Goal: Task Accomplishment & Management: Use online tool/utility

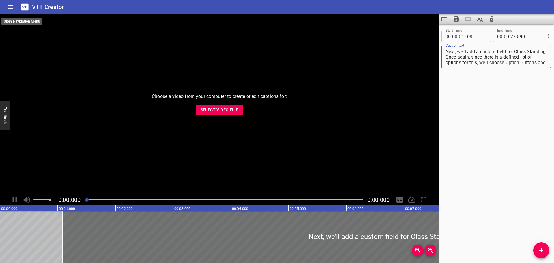
click at [11, 6] on icon "Home" at bounding box center [10, 6] width 7 height 7
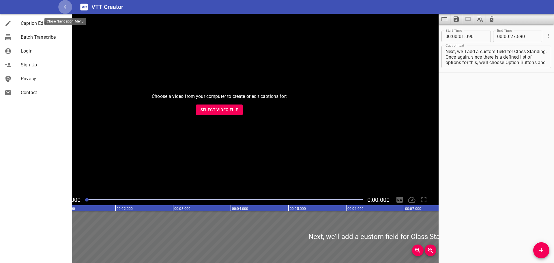
click at [67, 5] on icon "button" at bounding box center [65, 6] width 7 height 7
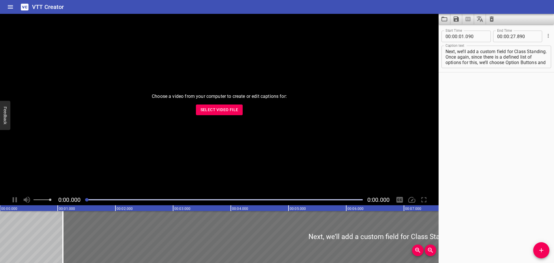
click at [10, 4] on icon "Home" at bounding box center [10, 6] width 7 height 7
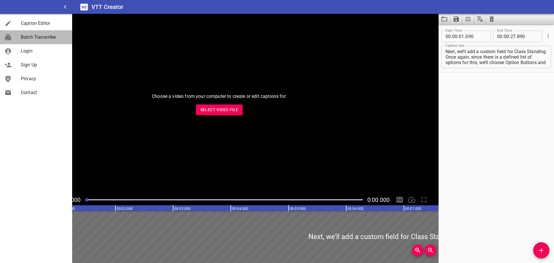
click at [28, 38] on span "Batch Transcribe" at bounding box center [44, 37] width 47 height 7
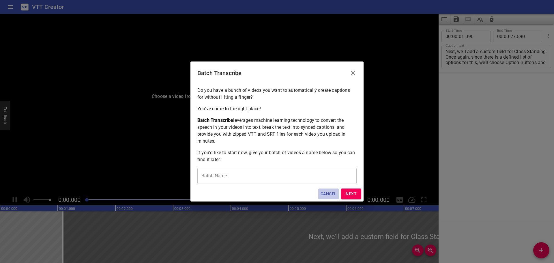
click at [326, 192] on span "Cancel" at bounding box center [329, 193] width 16 height 7
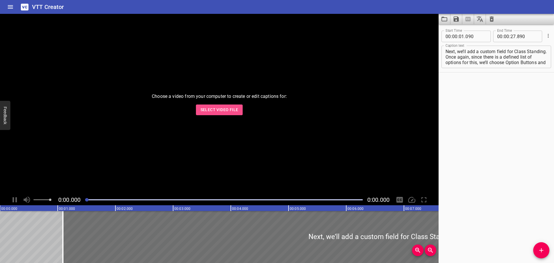
click at [225, 111] on span "Select Video File" at bounding box center [220, 109] width 38 height 7
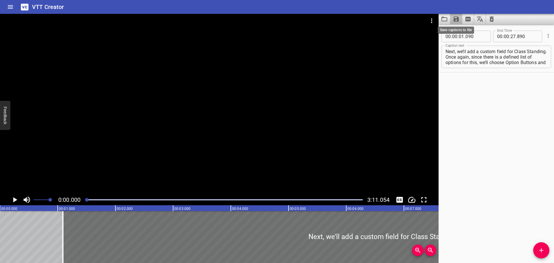
click at [453, 20] on icon "Save captions to file" at bounding box center [456, 19] width 7 height 7
click at [461, 28] on li "Save to VTT file" at bounding box center [472, 32] width 42 height 10
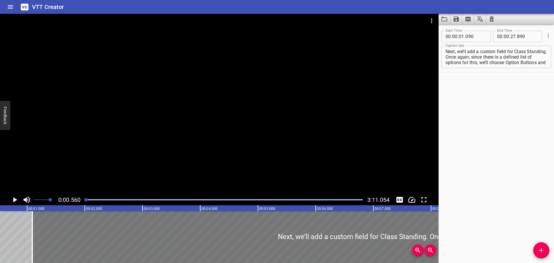
scroll to position [0, 32]
click at [547, 249] on span "Add Cue" at bounding box center [542, 250] width 16 height 7
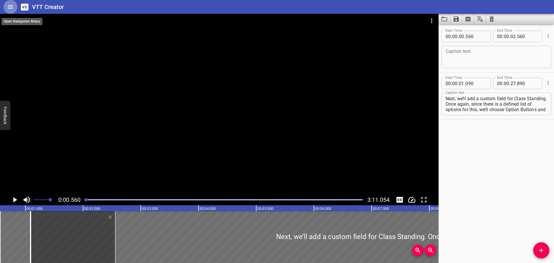
click at [10, 8] on icon "Home" at bounding box center [10, 6] width 7 height 7
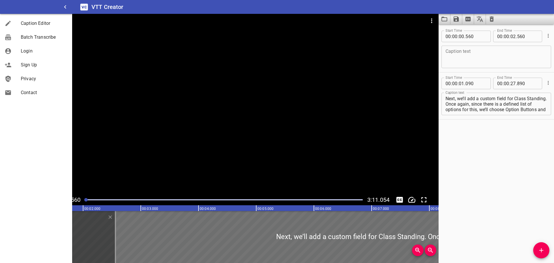
click at [26, 66] on span "Sign Up" at bounding box center [44, 64] width 47 height 7
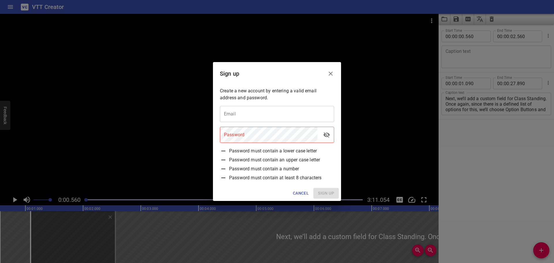
click at [239, 114] on input "email" at bounding box center [277, 114] width 114 height 16
click at [300, 193] on span "Cancel" at bounding box center [301, 193] width 16 height 7
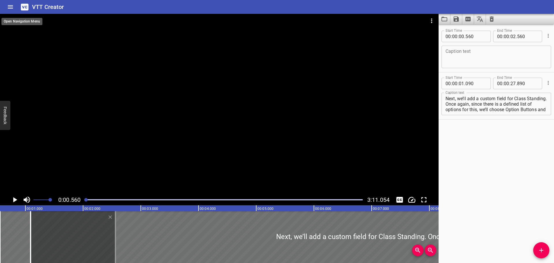
click at [12, 5] on icon "Home" at bounding box center [10, 6] width 5 height 3
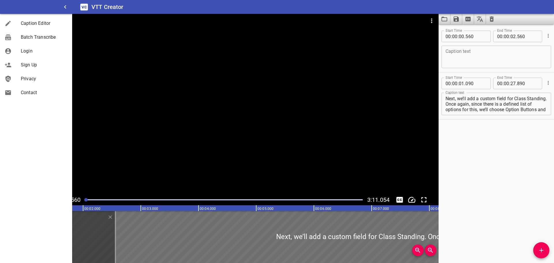
click at [27, 81] on span "Privacy" at bounding box center [44, 78] width 47 height 7
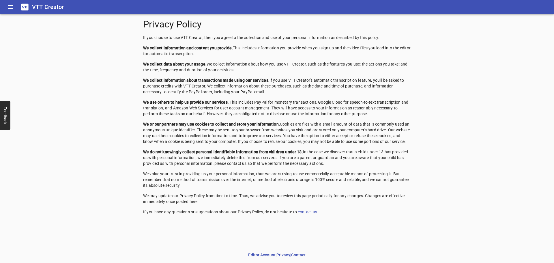
click at [254, 256] on link "Editor" at bounding box center [253, 255] width 11 height 5
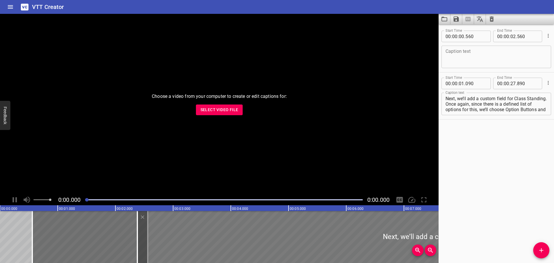
drag, startPoint x: 148, startPoint y: 220, endPoint x: 226, endPoint y: 223, distance: 78.3
type input "02"
type input "445"
type input "29"
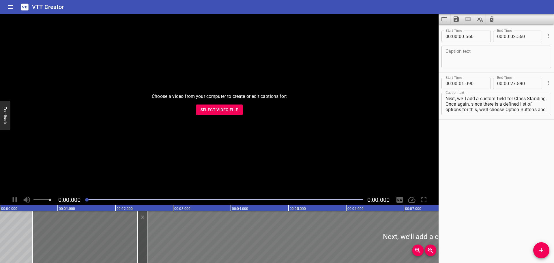
type input "245"
drag, startPoint x: 187, startPoint y: 223, endPoint x: 207, endPoint y: 226, distance: 21.0
type input "860"
type input "660"
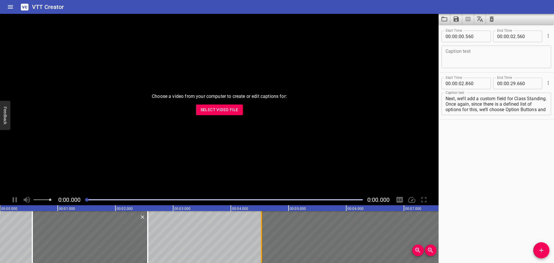
drag, startPoint x: 164, startPoint y: 229, endPoint x: 271, endPoint y: 225, distance: 107.5
click at [264, 225] on div at bounding box center [262, 237] width 6 height 52
type input "04"
type input "680"
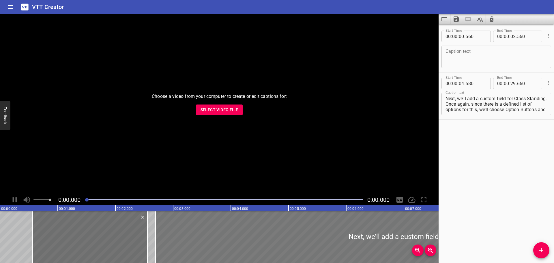
drag, startPoint x: 312, startPoint y: 227, endPoint x: 197, endPoint y: 227, distance: 114.9
type input "02"
type input "690"
type input "27"
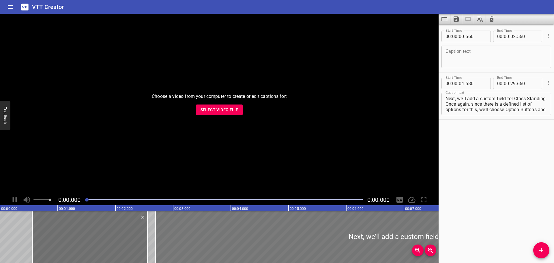
type input "670"
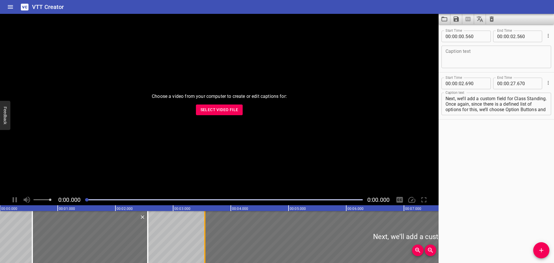
drag, startPoint x: 157, startPoint y: 225, endPoint x: 207, endPoint y: 229, distance: 49.8
click at [207, 229] on div at bounding box center [205, 237] width 6 height 52
type input "03"
type input "550"
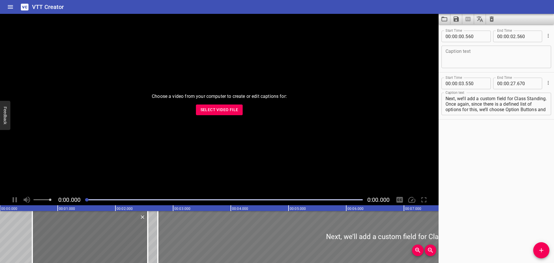
drag, startPoint x: 239, startPoint y: 232, endPoint x: 192, endPoint y: 230, distance: 47.1
type input "02"
type input "735"
type input "26"
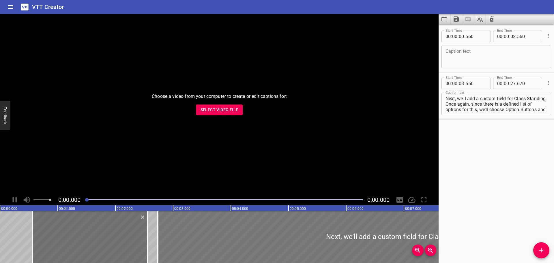
type input "855"
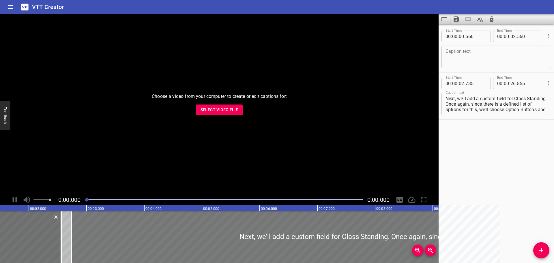
scroll to position [0, 87]
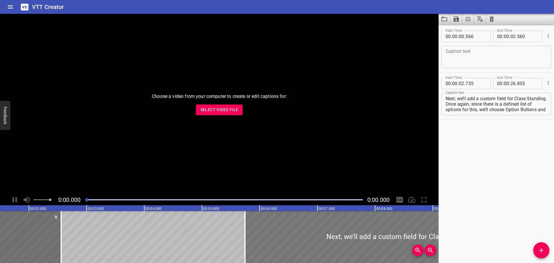
drag, startPoint x: 71, startPoint y: 236, endPoint x: 294, endPoint y: 227, distance: 222.5
click at [246, 227] on div at bounding box center [245, 237] width 1 height 52
type input "06"
type input "535"
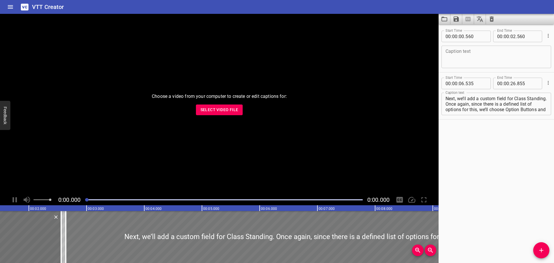
drag, startPoint x: 354, startPoint y: 227, endPoint x: 131, endPoint y: 230, distance: 223.2
type input "02"
type input "670"
type input "22"
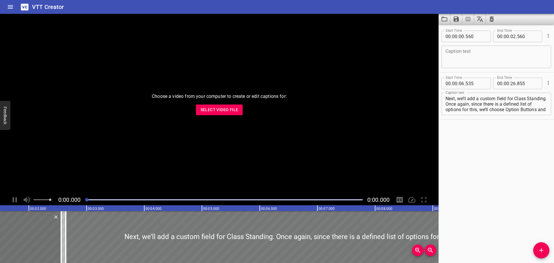
type input "990"
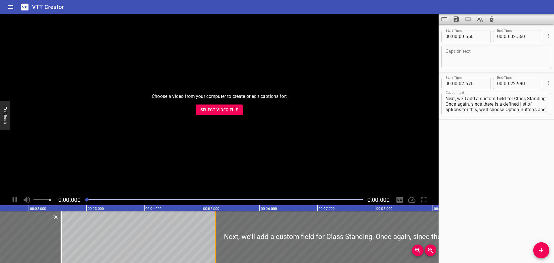
drag, startPoint x: 69, startPoint y: 227, endPoint x: 219, endPoint y: 232, distance: 149.9
click at [218, 232] on div at bounding box center [215, 237] width 6 height 52
type input "05"
type input "250"
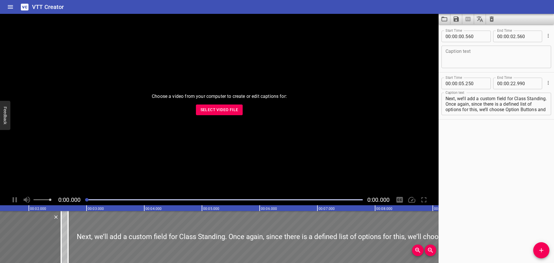
drag, startPoint x: 294, startPoint y: 230, endPoint x: 145, endPoint y: 231, distance: 148.4
type input "02"
type input "680"
type input "20"
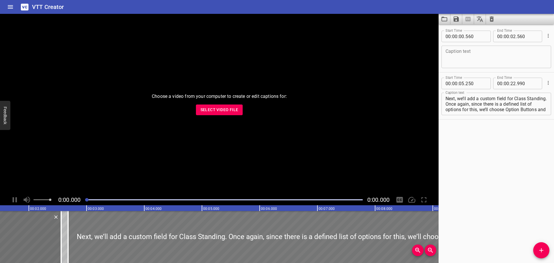
type input "420"
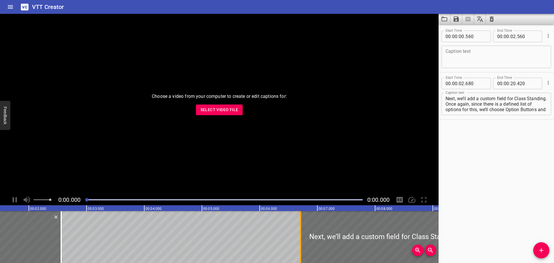
drag, startPoint x: 71, startPoint y: 231, endPoint x: 304, endPoint y: 229, distance: 233.0
click at [303, 229] on div at bounding box center [301, 237] width 6 height 52
type input "06"
type input "715"
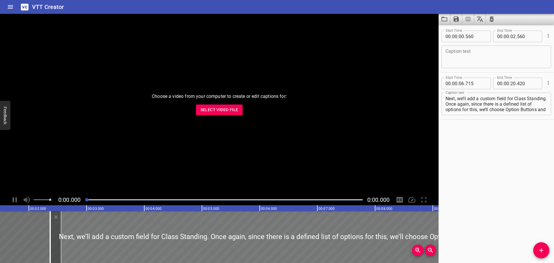
drag, startPoint x: 354, startPoint y: 228, endPoint x: 98, endPoint y: 228, distance: 256.1
click at [102, 228] on div at bounding box center [445, 237] width 791 height 52
type input "02"
type input "355"
type input "16"
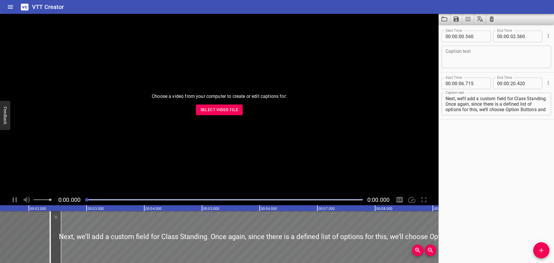
type input "060"
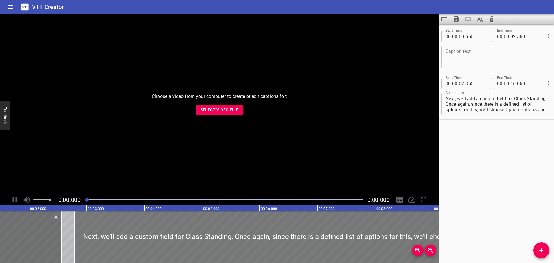
drag, startPoint x: 84, startPoint y: 227, endPoint x: 112, endPoint y: 227, distance: 28.0
click at [112, 227] on div at bounding box center [469, 237] width 791 height 52
type input "845"
type input "550"
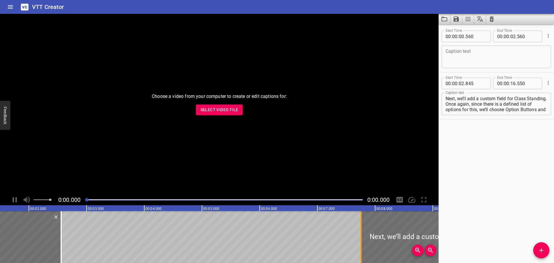
drag, startPoint x: 77, startPoint y: 227, endPoint x: 362, endPoint y: 229, distance: 284.4
click at [361, 229] on div at bounding box center [361, 237] width 1 height 52
type input "07"
type input "765"
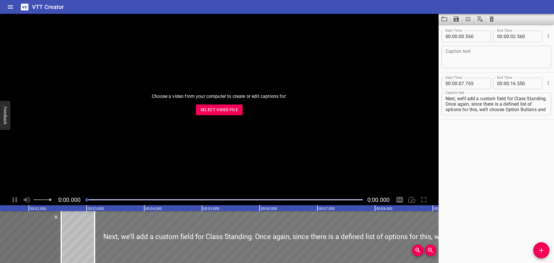
drag, startPoint x: 402, startPoint y: 227, endPoint x: 123, endPoint y: 230, distance: 279.2
click at [124, 230] on div at bounding box center [348, 237] width 507 height 52
type input "02"
type input "940"
type input "11"
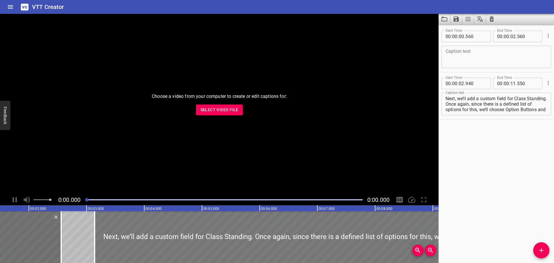
type input "725"
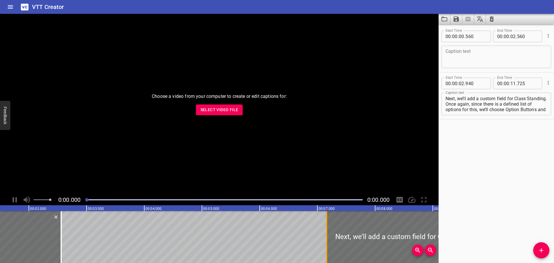
drag, startPoint x: 84, startPoint y: 230, endPoint x: 328, endPoint y: 228, distance: 243.7
click at [328, 228] on div at bounding box center [327, 237] width 6 height 52
type input "07"
type input "160"
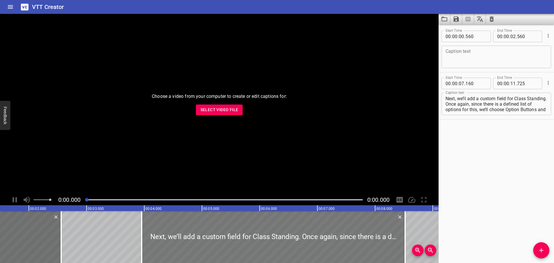
drag, startPoint x: 380, startPoint y: 225, endPoint x: 185, endPoint y: 225, distance: 194.3
click at [185, 225] on div at bounding box center [274, 237] width 264 height 52
type input "03"
type input "795"
type input "08"
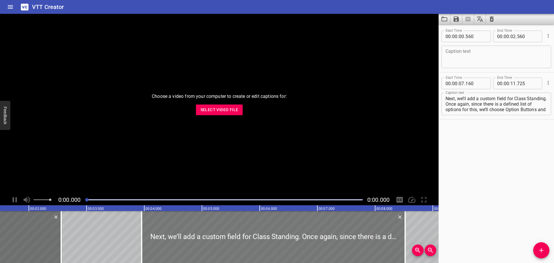
type input "360"
